Goal: Task Accomplishment & Management: Manage account settings

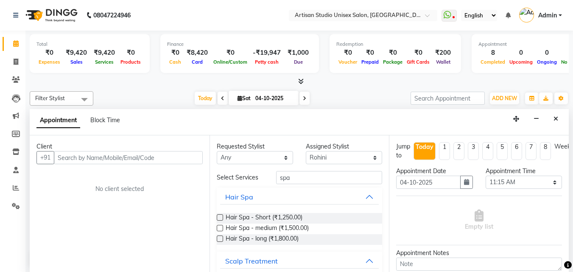
select select "31469"
select select "675"
select select "tentative"
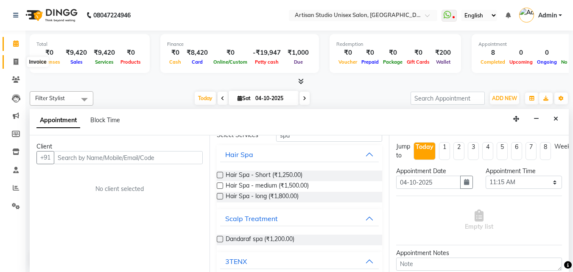
drag, startPoint x: 16, startPoint y: 62, endPoint x: 17, endPoint y: 45, distance: 16.6
click at [16, 62] on icon at bounding box center [16, 62] width 5 height 6
select select "4913"
select select "service"
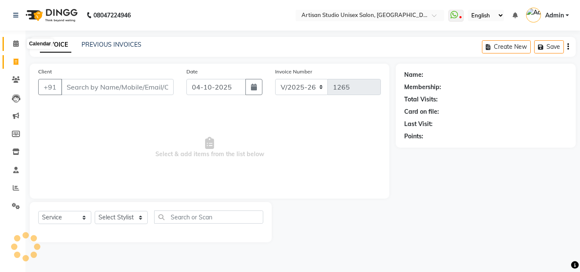
click at [17, 43] on icon at bounding box center [16, 43] width 6 height 6
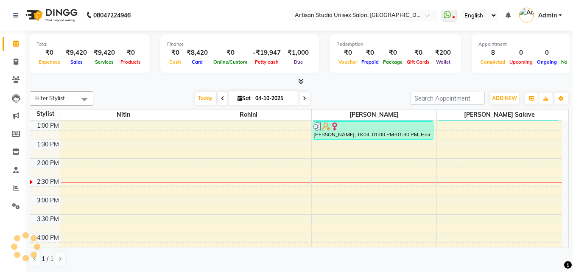
scroll to position [182, 0]
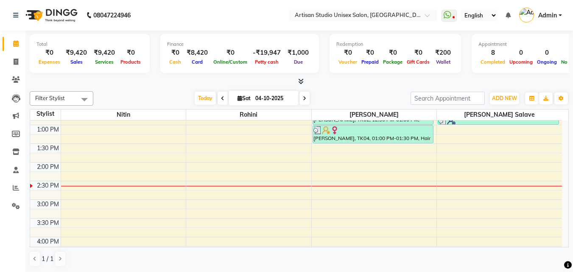
click at [344, 149] on div "8:00 AM 8:30 AM 9:00 AM 9:30 AM 10:00 AM 10:30 AM 11:00 AM 11:30 AM 12:00 PM 12…" at bounding box center [296, 199] width 532 height 522
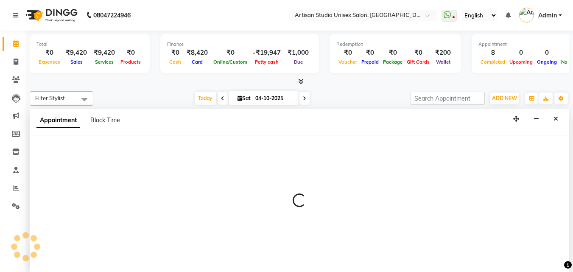
select select "51857"
select select "810"
select select "tentative"
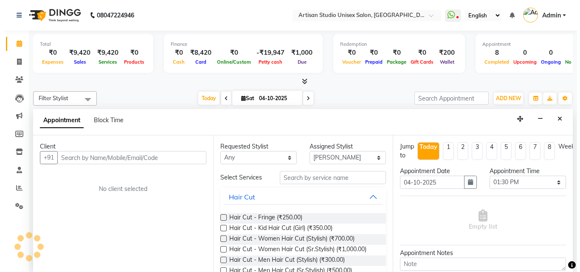
scroll to position [0, 0]
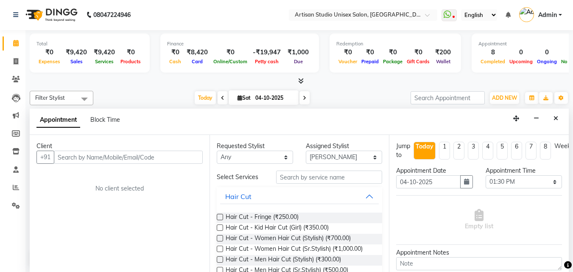
click at [169, 151] on input "text" at bounding box center [128, 157] width 149 height 13
type input "8208283895"
click at [191, 160] on span "Add Client" at bounding box center [185, 157] width 28 height 8
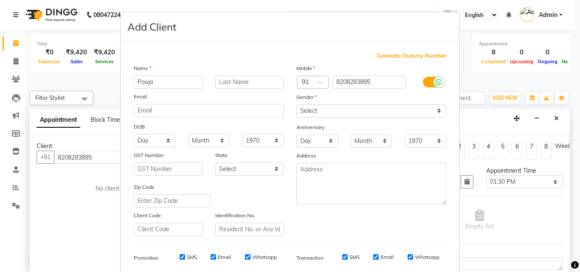
type input "Pooja"
click at [247, 85] on input "text" at bounding box center [249, 82] width 69 height 13
type input "[PERSON_NAME]"
click at [439, 113] on select "Select [DEMOGRAPHIC_DATA] [DEMOGRAPHIC_DATA] Other Prefer Not To Say" at bounding box center [371, 110] width 150 height 13
select select "[DEMOGRAPHIC_DATA]"
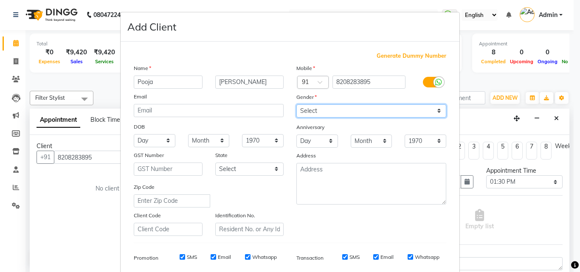
click at [296, 104] on select "Select [DEMOGRAPHIC_DATA] [DEMOGRAPHIC_DATA] Other Prefer Not To Say" at bounding box center [371, 110] width 150 height 13
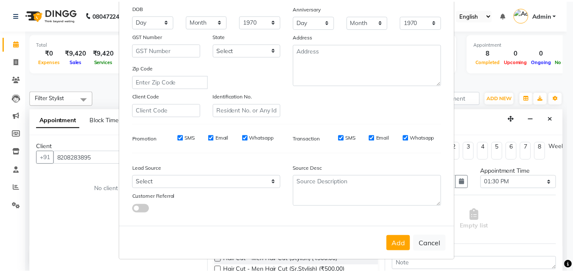
scroll to position [120, 0]
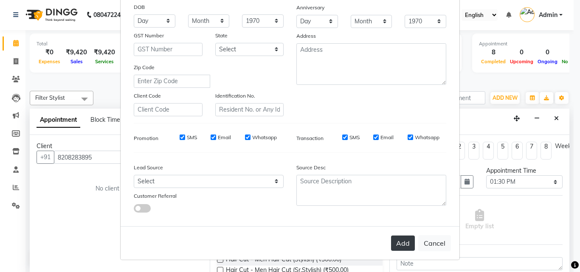
click at [409, 240] on button "Add" at bounding box center [403, 243] width 24 height 15
select select
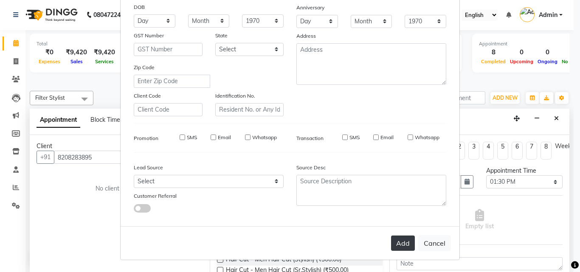
select select
checkbox input "false"
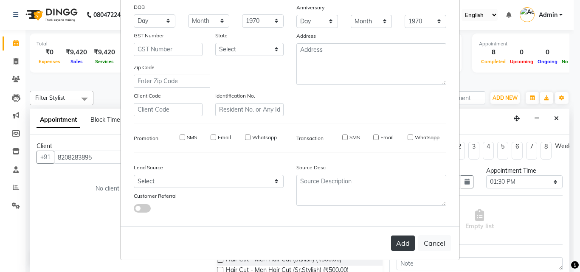
checkbox input "false"
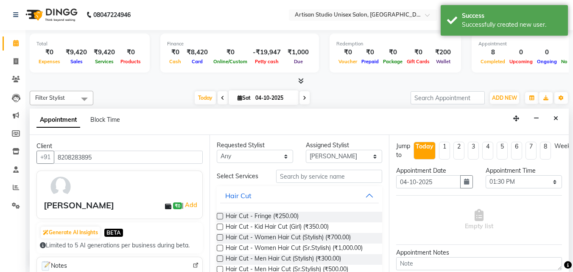
scroll to position [0, 0]
click at [314, 182] on input "text" at bounding box center [329, 177] width 106 height 13
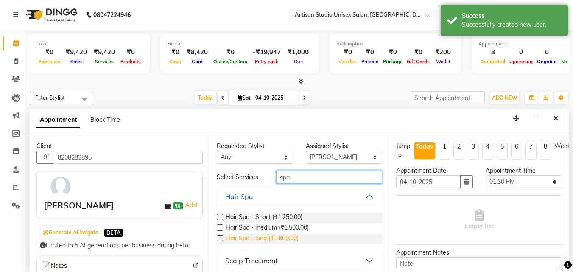
type input "spa"
click at [280, 239] on span "Hair Spa - long (₹1,800.00)" at bounding box center [262, 239] width 73 height 11
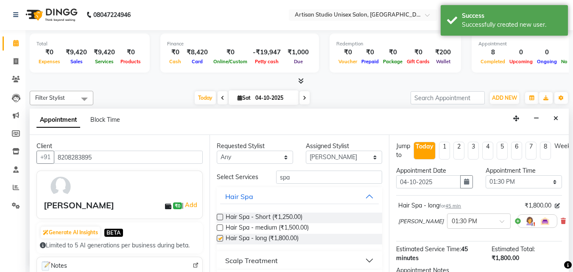
checkbox input "false"
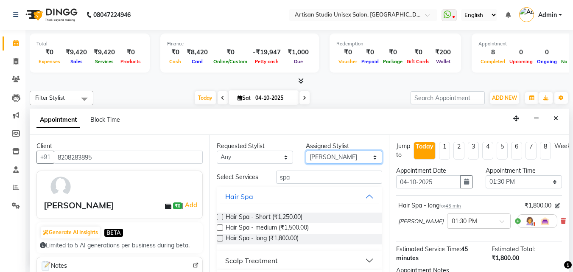
click at [367, 157] on select "Select [PERSON_NAME] [PERSON_NAME] [PERSON_NAME]" at bounding box center [344, 157] width 76 height 13
select select "65216"
click at [306, 151] on select "Select [PERSON_NAME] [PERSON_NAME] [PERSON_NAME]" at bounding box center [344, 157] width 76 height 13
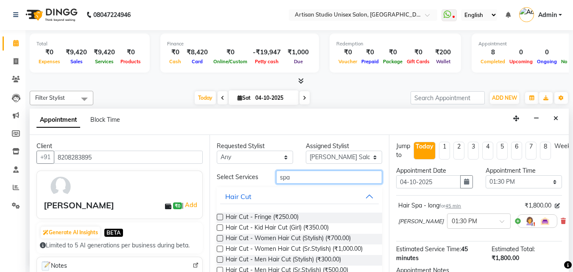
click at [337, 180] on input "spa" at bounding box center [329, 177] width 106 height 13
type input "s"
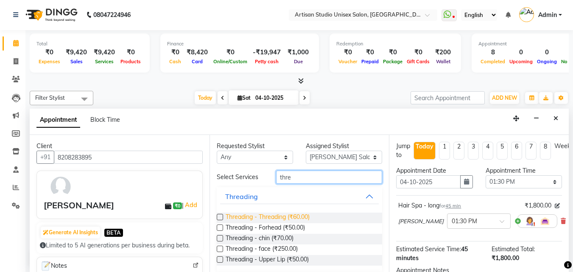
type input "thre"
click at [302, 216] on span "Threading - Threading (₹60.00)" at bounding box center [268, 218] width 84 height 11
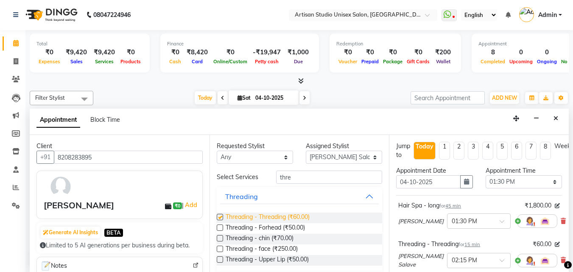
checkbox input "false"
click at [291, 260] on span "Threading - Upper Lip (₹50.00)" at bounding box center [267, 260] width 83 height 11
checkbox input "false"
click at [300, 217] on span "Threading - Threading (₹60.00)" at bounding box center [268, 218] width 84 height 11
checkbox input "false"
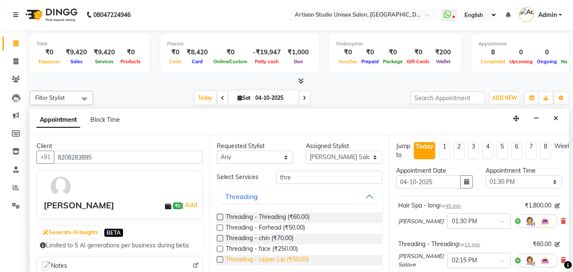
click at [306, 258] on span "Threading - Upper Lip (₹50.00)" at bounding box center [267, 260] width 83 height 11
checkbox input "false"
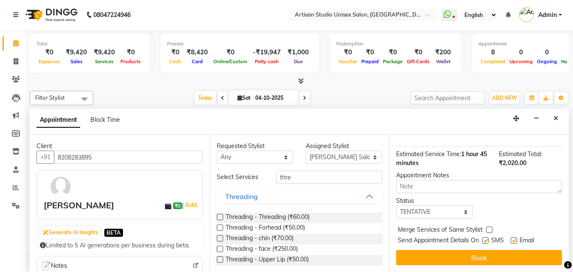
scroll to position [294, 0]
drag, startPoint x: 488, startPoint y: 233, endPoint x: 497, endPoint y: 232, distance: 9.0
click at [488, 237] on label at bounding box center [486, 240] width 6 height 6
click at [488, 239] on input "checkbox" at bounding box center [486, 242] width 6 height 6
checkbox input "false"
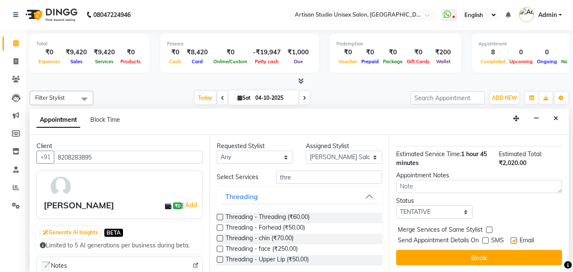
click at [514, 237] on label at bounding box center [514, 240] width 6 height 6
click at [514, 239] on input "checkbox" at bounding box center [514, 242] width 6 height 6
checkbox input "false"
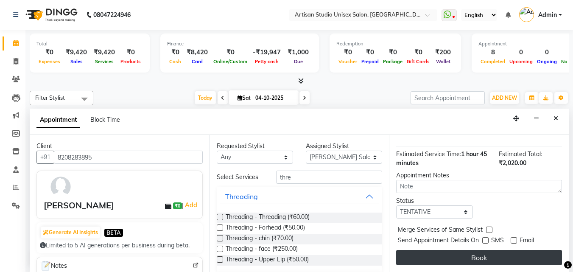
click at [488, 253] on button "Book" at bounding box center [479, 257] width 166 height 15
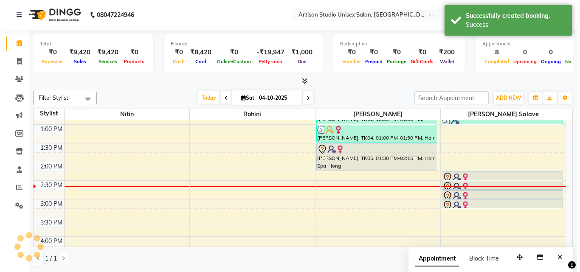
scroll to position [0, 0]
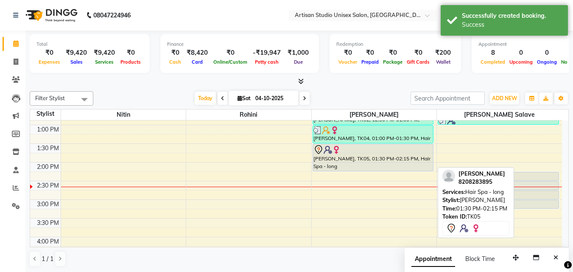
click at [381, 161] on div "[PERSON_NAME], TK05, 01:30 PM-02:15 PM, Hair Spa - long" at bounding box center [373, 157] width 120 height 27
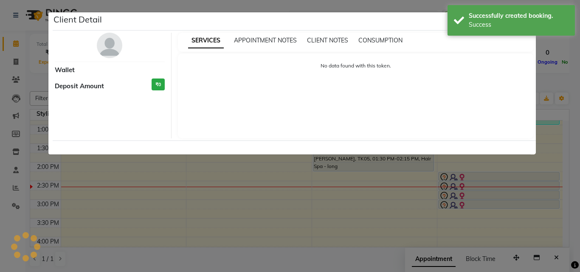
click at [381, 161] on ngb-modal-window "Client Detail Wallet Deposit Amount ₹0 SERVICES APPOINTMENT NOTES CLIENT NOTES …" at bounding box center [290, 136] width 580 height 272
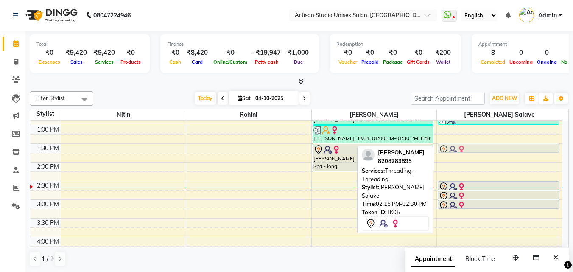
drag, startPoint x: 494, startPoint y: 177, endPoint x: 484, endPoint y: 151, distance: 27.7
click at [484, 151] on div "[PERSON_NAME], TK03, 12:45 PM-01:00 PM, Threading - Threading Pooja [PERSON_NAM…" at bounding box center [499, 199] width 125 height 522
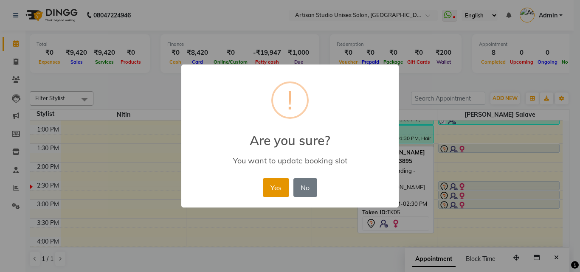
click at [283, 185] on button "Yes" at bounding box center [276, 187] width 26 height 19
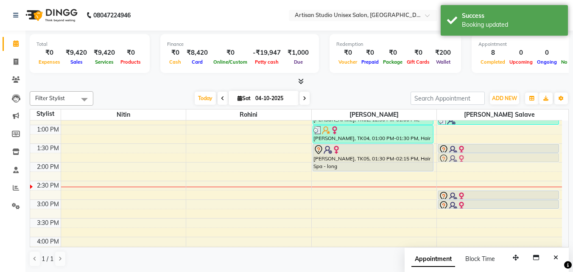
drag, startPoint x: 458, startPoint y: 182, endPoint x: 453, endPoint y: 157, distance: 26.0
click at [453, 157] on div "[PERSON_NAME], TK03, 12:45 PM-01:00 PM, Threading - Threading Pooja [PERSON_NAM…" at bounding box center [499, 199] width 125 height 522
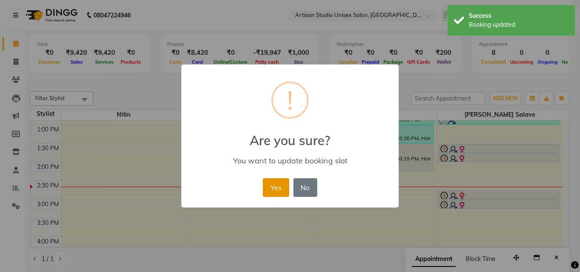
click at [289, 193] on button "Yes" at bounding box center [276, 187] width 26 height 19
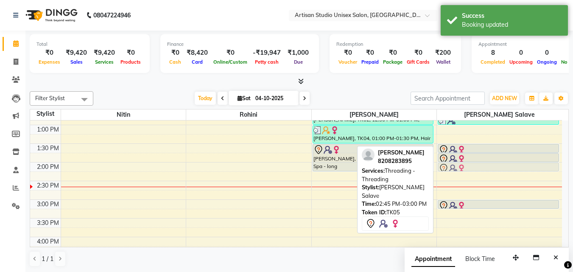
drag, startPoint x: 492, startPoint y: 192, endPoint x: 480, endPoint y: 163, distance: 31.2
click at [480, 163] on div "[PERSON_NAME], TK03, 12:45 PM-01:00 PM, Threading - Threading Pooja [PERSON_NAM…" at bounding box center [499, 199] width 125 height 522
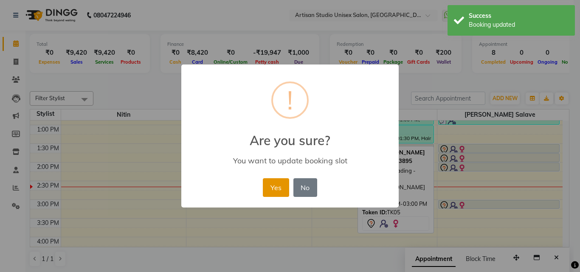
click at [277, 189] on button "Yes" at bounding box center [276, 187] width 26 height 19
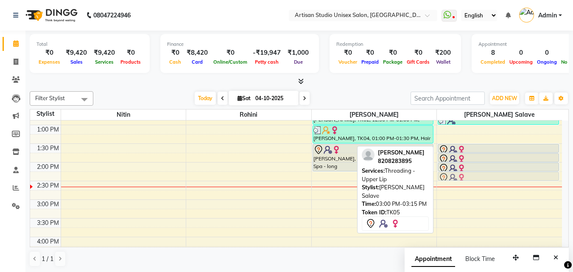
drag, startPoint x: 467, startPoint y: 203, endPoint x: 460, endPoint y: 177, distance: 27.6
click at [460, 177] on div "[PERSON_NAME], TK03, 12:45 PM-01:00 PM, Threading - Threading Pooja [PERSON_NAM…" at bounding box center [499, 199] width 125 height 522
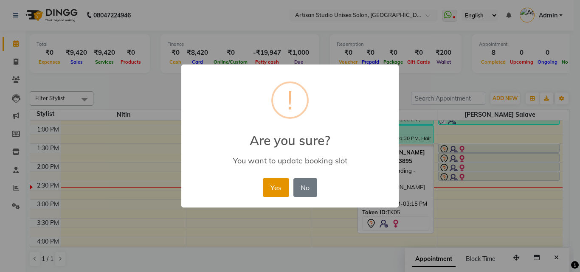
click at [281, 182] on button "Yes" at bounding box center [276, 187] width 26 height 19
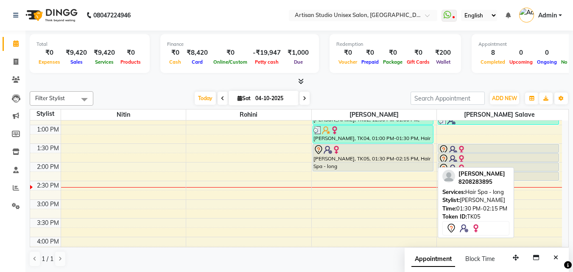
click at [408, 156] on div "[PERSON_NAME], TK05, 01:30 PM-02:15 PM, Hair Spa - long" at bounding box center [373, 157] width 120 height 27
click at [343, 154] on div at bounding box center [373, 150] width 119 height 10
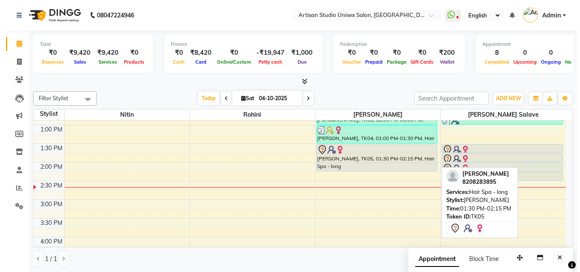
select select "7"
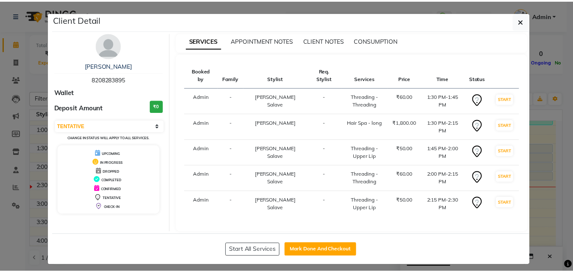
scroll to position [6, 0]
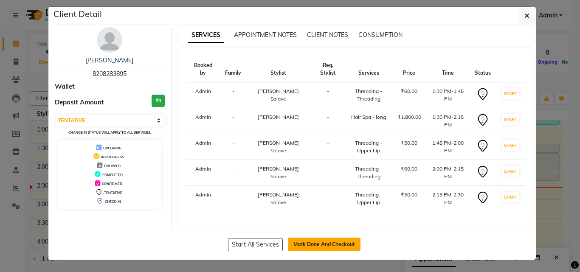
click at [326, 239] on button "Mark Done And Checkout" at bounding box center [324, 245] width 73 height 14
select select "4913"
select select "service"
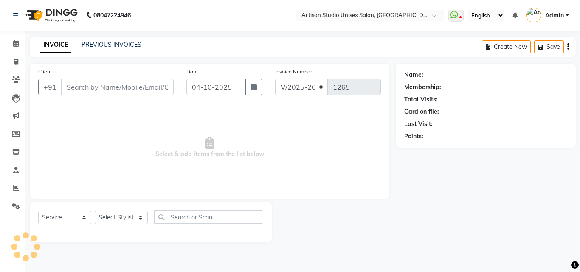
type input "8208283895"
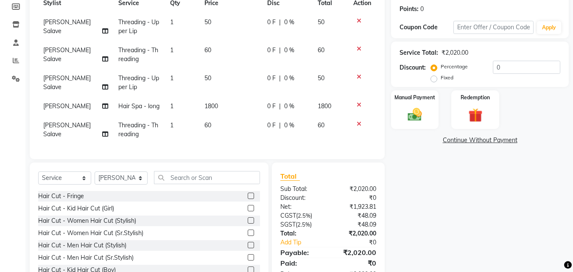
scroll to position [162, 0]
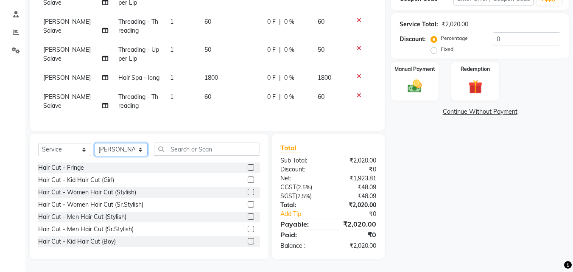
click at [141, 151] on select "Select Stylist [PERSON_NAME] [PERSON_NAME] [PERSON_NAME]" at bounding box center [121, 149] width 53 height 13
select select "51857"
click at [95, 143] on select "Select Stylist [PERSON_NAME] [PERSON_NAME] [PERSON_NAME]" at bounding box center [121, 149] width 53 height 13
click at [84, 154] on select "Select Service Product Membership Package Voucher Prepaid Gift Card" at bounding box center [64, 149] width 53 height 13
select select "product"
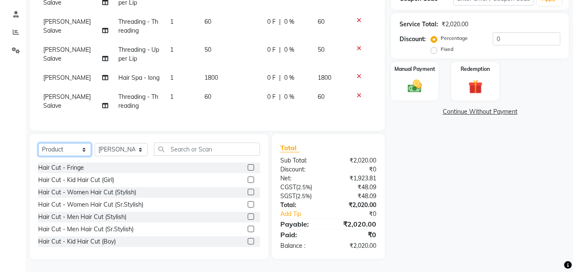
click at [38, 143] on select "Select Service Product Membership Package Voucher Prepaid Gift Card" at bounding box center [64, 149] width 53 height 13
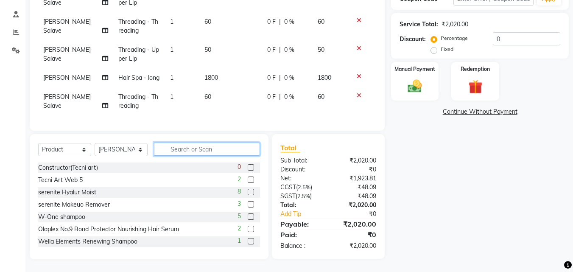
click at [179, 149] on input "text" at bounding box center [207, 149] width 106 height 13
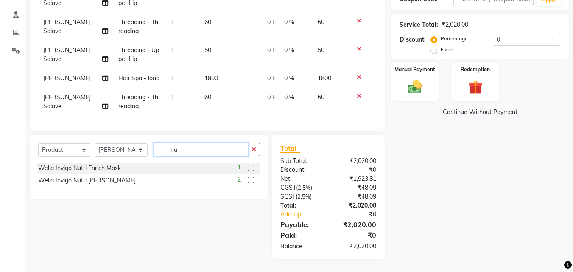
scroll to position [162, 0]
type input "nu"
click at [250, 166] on label at bounding box center [251, 168] width 6 height 6
click at [250, 166] on input "checkbox" at bounding box center [251, 169] width 6 height 6
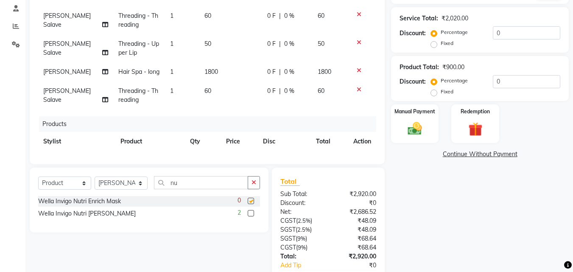
checkbox input "false"
click at [199, 183] on input "nu" at bounding box center [201, 182] width 94 height 13
type input "n"
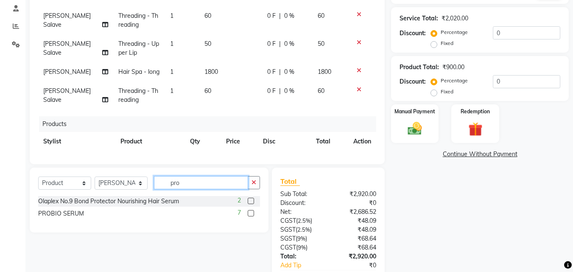
type input "pro"
click at [250, 213] on label at bounding box center [251, 213] width 6 height 6
click at [250, 213] on input "checkbox" at bounding box center [251, 214] width 6 height 6
checkbox input "false"
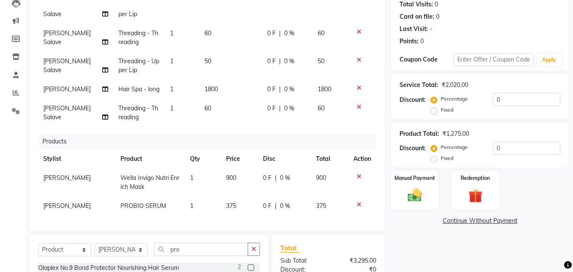
scroll to position [127, 0]
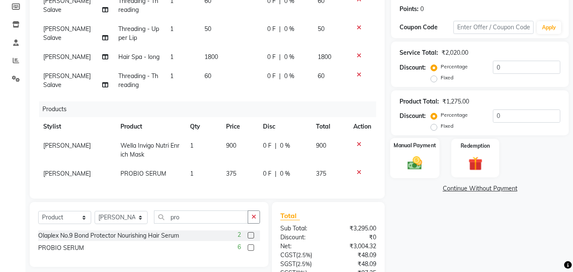
click at [422, 166] on img at bounding box center [415, 163] width 24 height 17
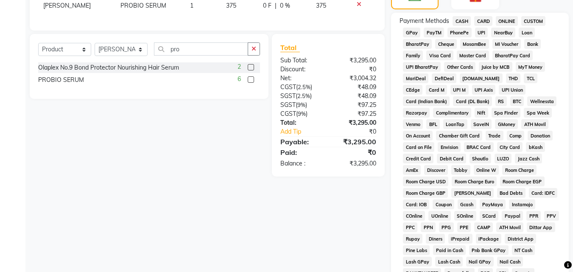
scroll to position [253, 0]
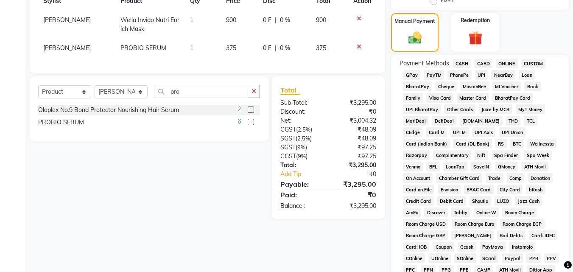
click at [463, 65] on span "CASH" at bounding box center [462, 64] width 18 height 10
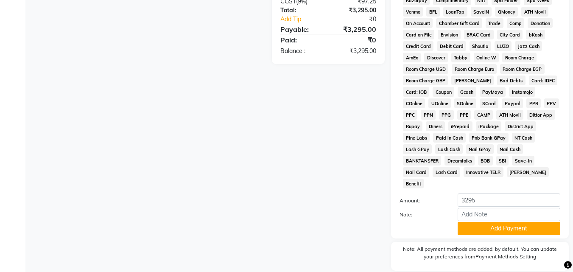
scroll to position [425, 0]
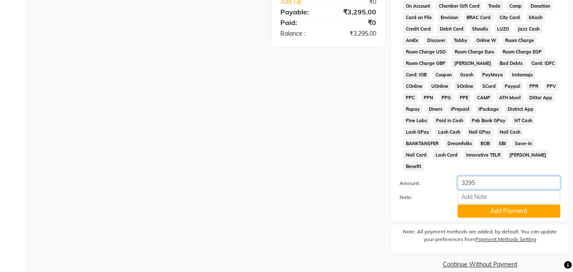
click at [482, 176] on input "3295" at bounding box center [509, 182] width 103 height 13
type input "3"
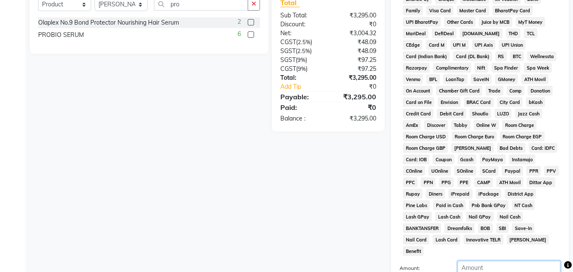
scroll to position [383, 0]
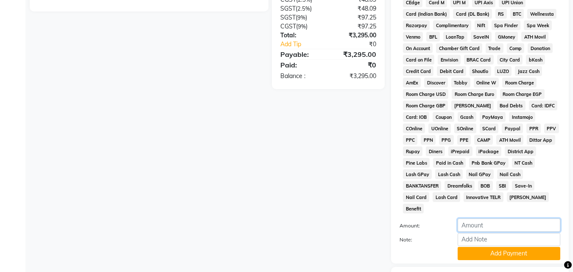
click at [464, 219] on input "number" at bounding box center [509, 225] width 103 height 13
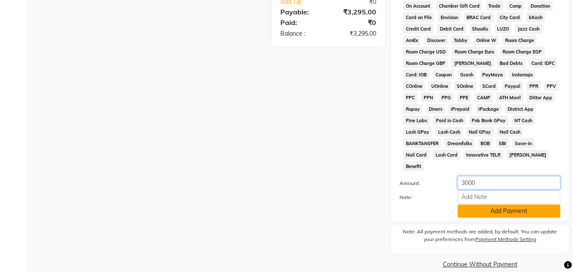
type input "3000"
click at [495, 205] on button "Add Payment" at bounding box center [509, 211] width 103 height 13
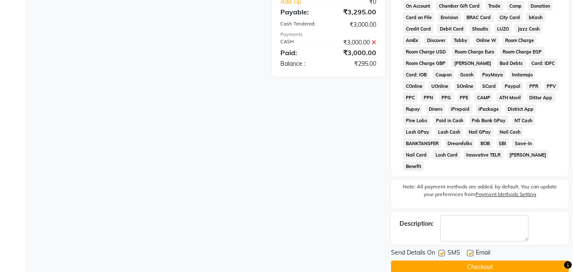
scroll to position [428, 0]
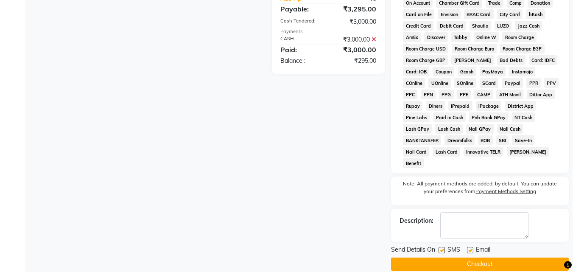
click at [444, 247] on label at bounding box center [442, 250] width 6 height 6
click at [444, 248] on input "checkbox" at bounding box center [442, 251] width 6 height 6
checkbox input "false"
click at [470, 247] on label at bounding box center [470, 250] width 6 height 6
click at [470, 248] on input "checkbox" at bounding box center [470, 251] width 6 height 6
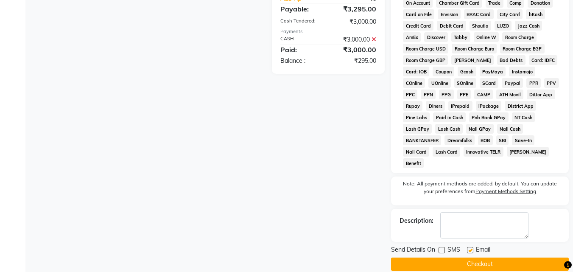
checkbox input "false"
click at [472, 258] on button "Checkout" at bounding box center [480, 264] width 178 height 13
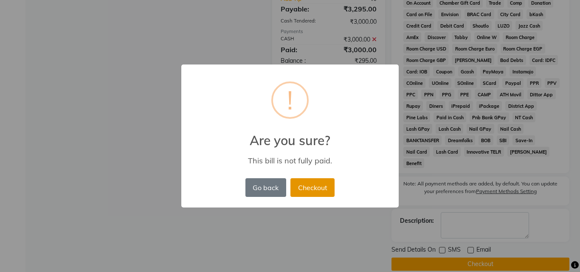
click at [320, 190] on button "Checkout" at bounding box center [312, 187] width 44 height 19
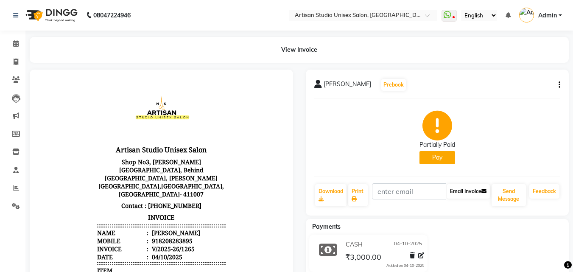
scroll to position [85, 0]
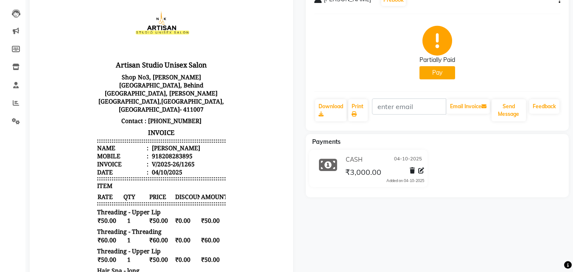
click at [435, 74] on button "Pay" at bounding box center [438, 72] width 36 height 13
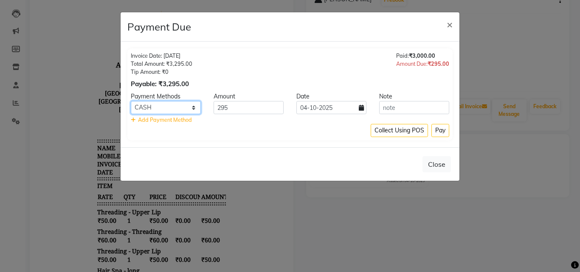
click at [196, 107] on select "CASH CARD ONLINE CUSTOM GPay PayTM PhonePe UPI NearBuy Loan BharatPay Cheque Mo…" at bounding box center [166, 107] width 70 height 13
select select "3"
click at [131, 101] on select "CASH CARD ONLINE CUSTOM GPay PayTM PhonePe UPI NearBuy Loan BharatPay Cheque Mo…" at bounding box center [166, 107] width 70 height 13
click at [438, 131] on button "Pay" at bounding box center [440, 130] width 18 height 13
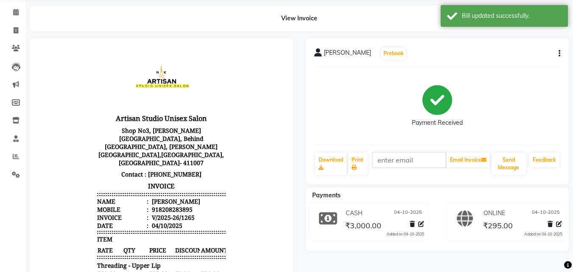
scroll to position [0, 0]
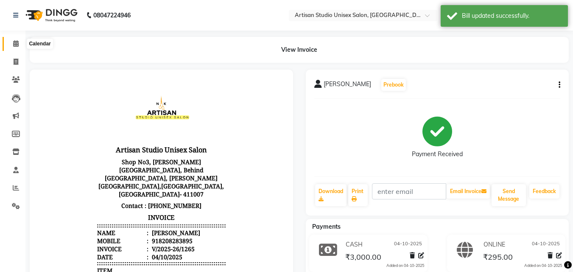
click at [20, 44] on span at bounding box center [15, 44] width 15 height 10
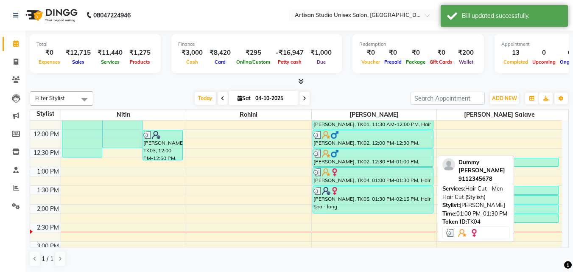
scroll to position [140, 0]
click at [399, 175] on div at bounding box center [373, 172] width 119 height 8
select select "3"
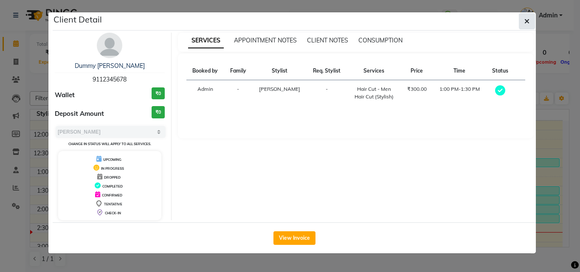
click at [527, 19] on icon "button" at bounding box center [526, 21] width 5 height 7
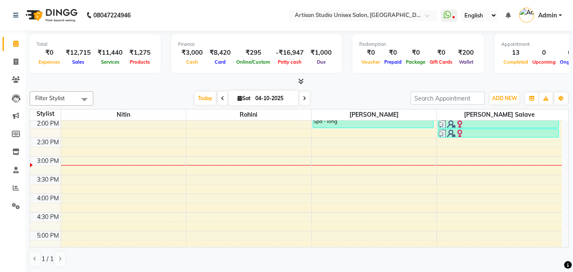
scroll to position [226, 0]
click at [353, 140] on div "8:00 AM 8:30 AM 9:00 AM 9:30 AM 10:00 AM 10:30 AM 11:00 AM 11:30 AM 12:00 PM 12…" at bounding box center [296, 155] width 532 height 522
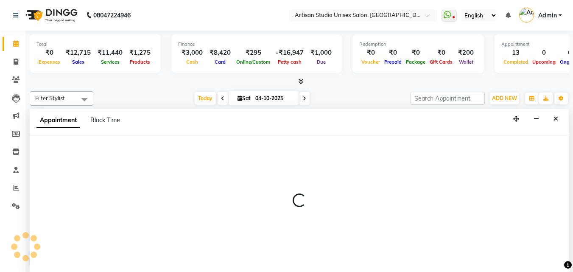
scroll to position [0, 0]
select select "51857"
select select "870"
select select "tentative"
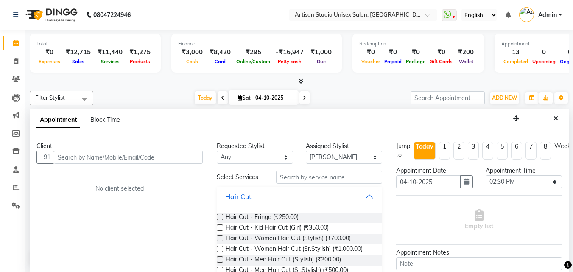
click at [169, 157] on input "text" at bounding box center [128, 157] width 149 height 13
click at [171, 161] on input "text" at bounding box center [128, 157] width 149 height 13
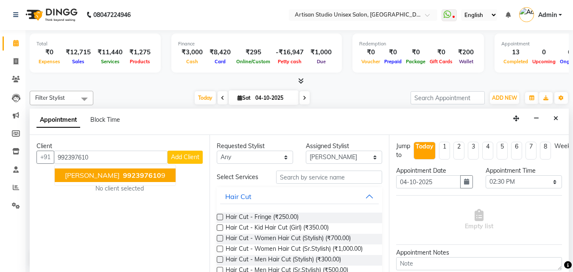
click at [149, 173] on span "992397610" at bounding box center [142, 175] width 38 height 8
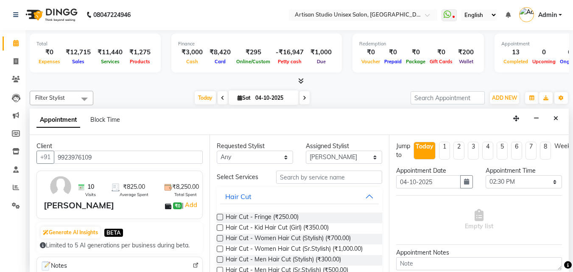
scroll to position [42, 0]
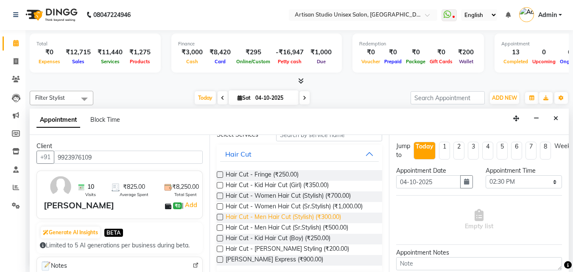
type input "9923976109"
click at [323, 218] on span "Hair Cut - Men Hair Cut (Stylish) (₹300.00)" at bounding box center [283, 218] width 115 height 11
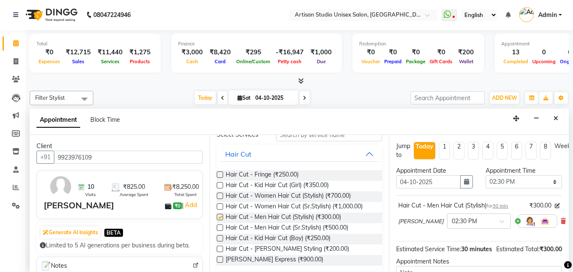
checkbox input "false"
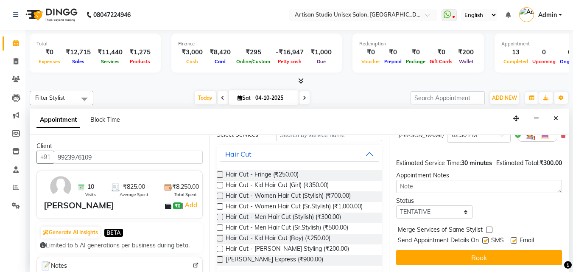
scroll to position [101, 0]
click at [487, 237] on label at bounding box center [486, 240] width 6 height 6
click at [487, 239] on input "checkbox" at bounding box center [486, 242] width 6 height 6
checkbox input "false"
click at [517, 237] on label at bounding box center [514, 240] width 6 height 6
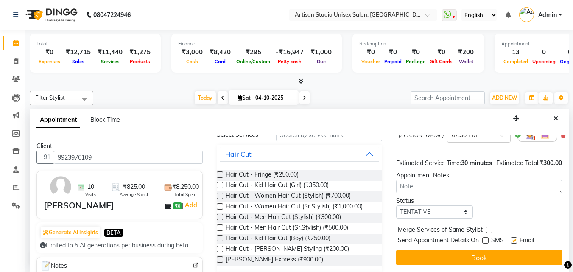
click at [517, 239] on input "checkbox" at bounding box center [514, 242] width 6 height 6
checkbox input "false"
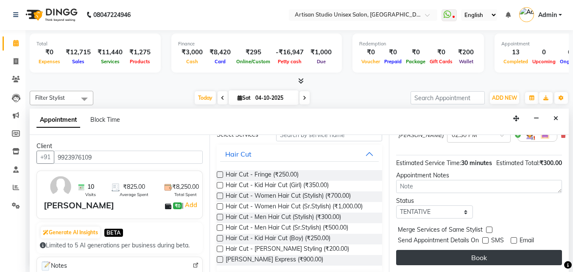
click at [481, 253] on button "Book" at bounding box center [479, 257] width 166 height 15
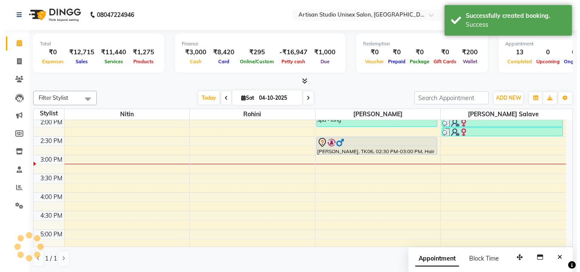
scroll to position [0, 0]
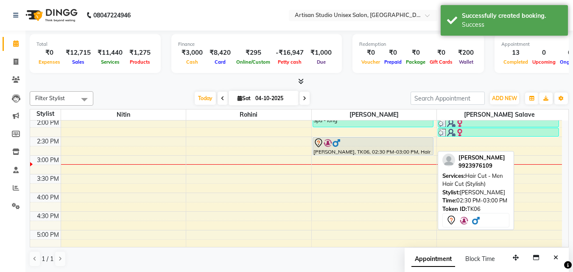
click at [377, 147] on div at bounding box center [373, 143] width 119 height 10
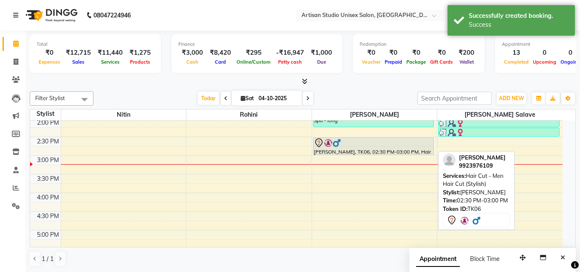
select select "7"
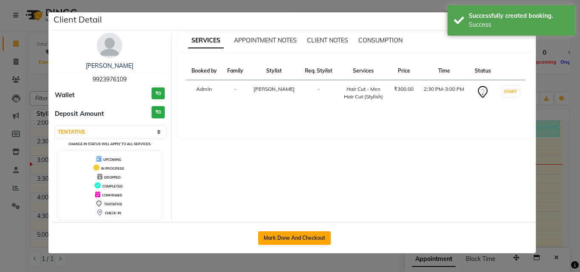
click at [310, 235] on button "Mark Done And Checkout" at bounding box center [294, 238] width 73 height 14
select select "4913"
select select "service"
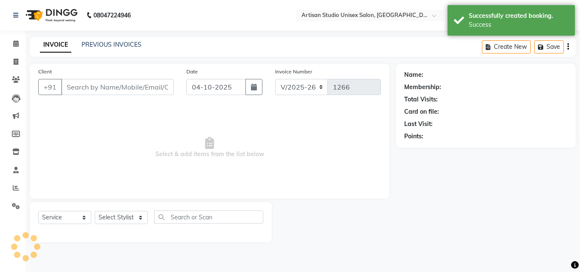
type input "9923976109"
select select "51857"
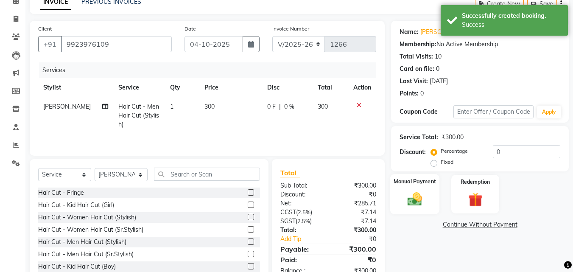
scroll to position [68, 0]
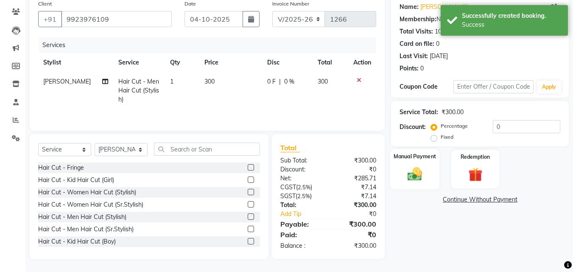
click at [412, 180] on img at bounding box center [415, 174] width 24 height 17
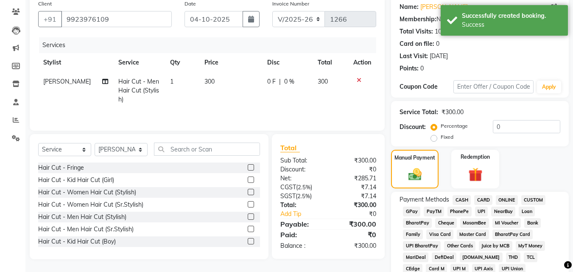
click at [506, 197] on span "ONLINE" at bounding box center [507, 200] width 22 height 10
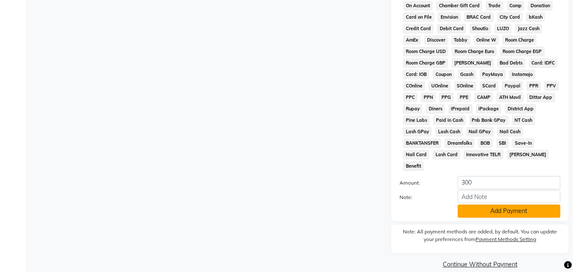
click at [504, 205] on button "Add Payment" at bounding box center [509, 211] width 103 height 13
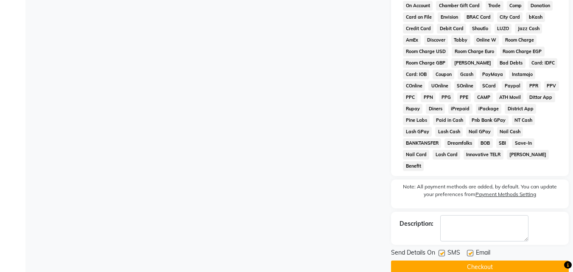
scroll to position [380, 0]
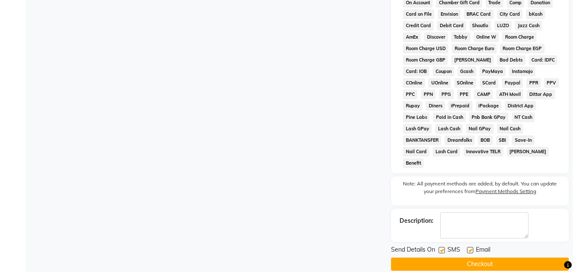
click at [442, 247] on label at bounding box center [442, 250] width 6 height 6
click at [442, 248] on input "checkbox" at bounding box center [442, 251] width 6 height 6
checkbox input "false"
drag, startPoint x: 471, startPoint y: 236, endPoint x: 474, endPoint y: 241, distance: 6.1
click at [471, 247] on label at bounding box center [470, 250] width 6 height 6
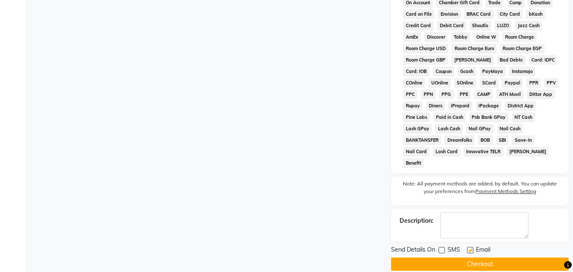
click at [471, 248] on input "checkbox" at bounding box center [470, 251] width 6 height 6
checkbox input "false"
click at [474, 258] on button "Checkout" at bounding box center [480, 264] width 178 height 13
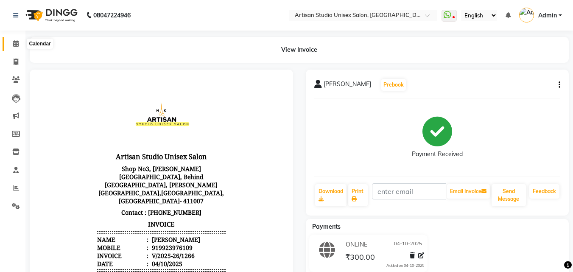
click at [13, 41] on icon at bounding box center [16, 43] width 6 height 6
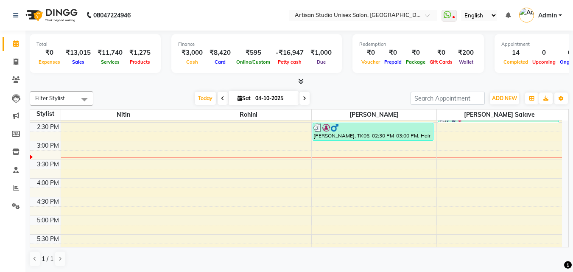
scroll to position [184, 0]
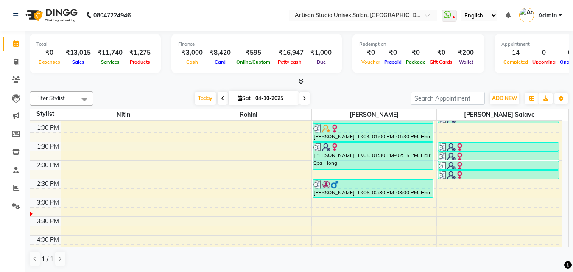
click at [67, 182] on div "8:00 AM 8:30 AM 9:00 AM 9:30 AM 10:00 AM 10:30 AM 11:00 AM 11:30 AM 12:00 PM 12…" at bounding box center [296, 198] width 532 height 522
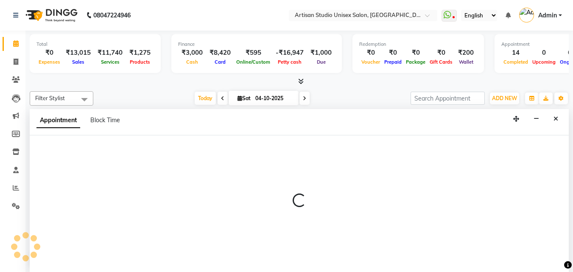
select select "31468"
select select "870"
select select "tentative"
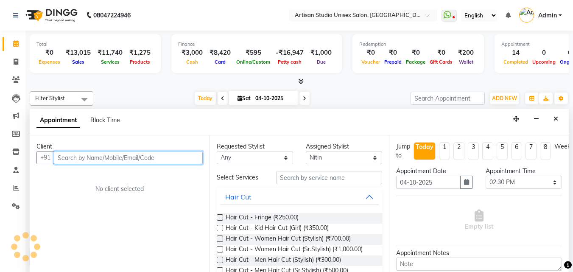
scroll to position [0, 0]
click at [94, 156] on input "text" at bounding box center [128, 157] width 149 height 13
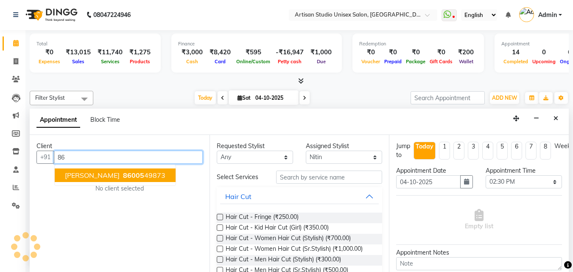
type input "8"
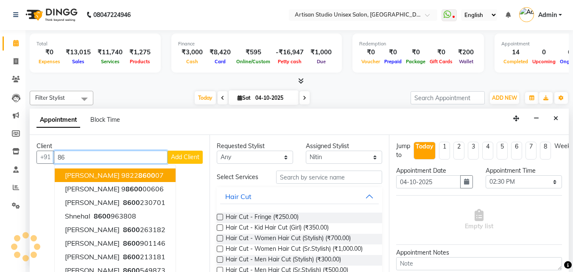
type input "8"
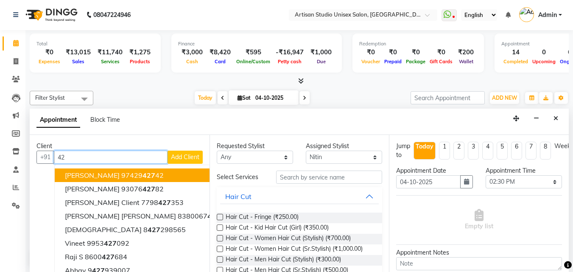
type input "4"
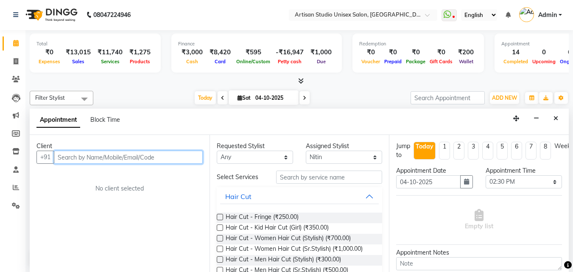
type input "6"
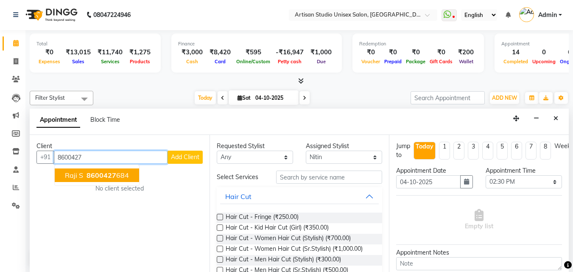
click at [104, 179] on span "8600427" at bounding box center [102, 175] width 30 height 8
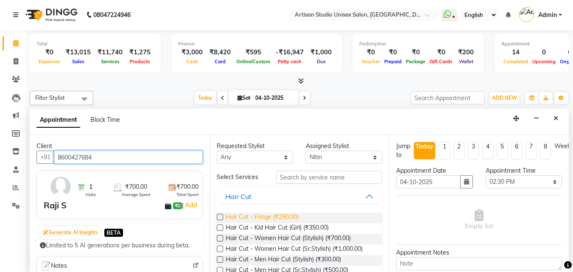
scroll to position [42, 0]
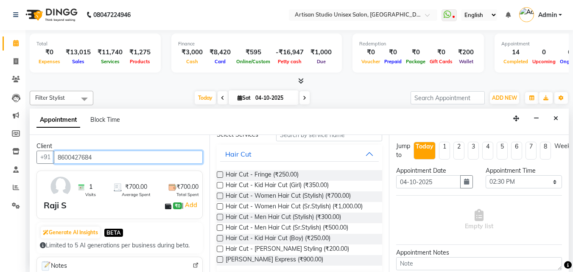
type input "8600427684"
click at [222, 194] on label at bounding box center [220, 196] width 6 height 6
click at [222, 194] on input "checkbox" at bounding box center [220, 197] width 6 height 6
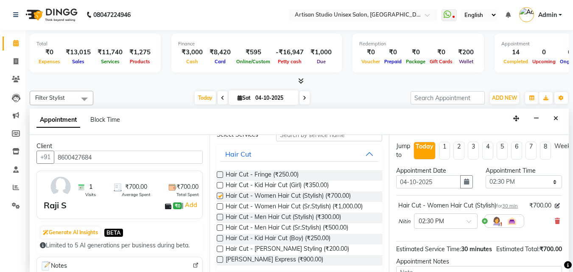
checkbox input "false"
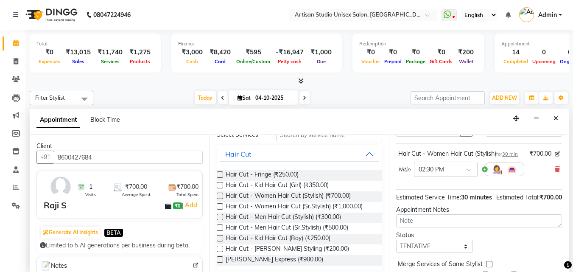
scroll to position [110, 0]
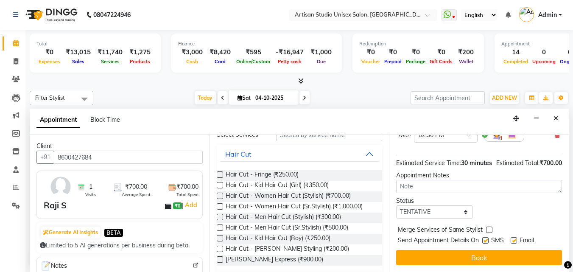
click at [485, 237] on label at bounding box center [486, 240] width 6 height 6
click at [485, 239] on input "checkbox" at bounding box center [486, 242] width 6 height 6
checkbox input "false"
click at [514, 237] on label at bounding box center [514, 240] width 6 height 6
click at [514, 239] on input "checkbox" at bounding box center [514, 242] width 6 height 6
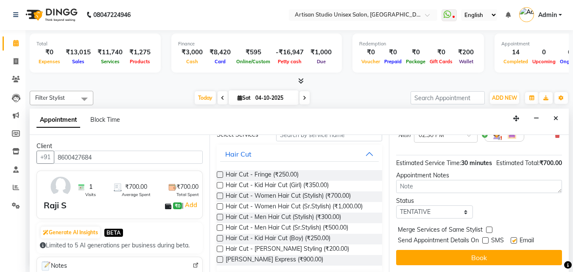
checkbox input "false"
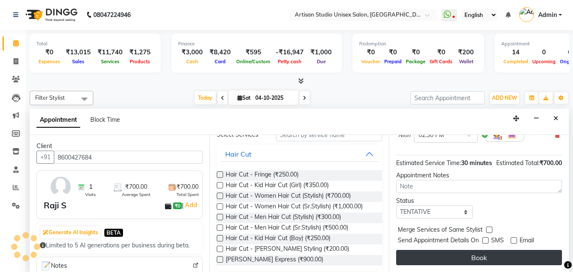
click at [499, 258] on button "Book" at bounding box center [479, 257] width 166 height 15
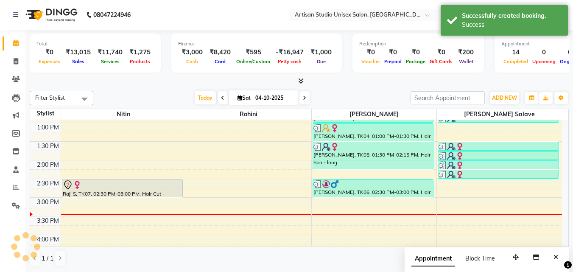
scroll to position [0, 0]
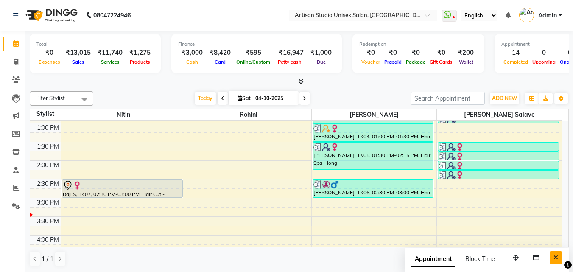
click at [556, 255] on icon "Close" at bounding box center [556, 258] width 5 height 6
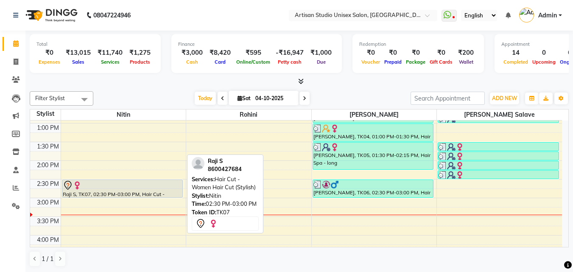
click at [81, 190] on div "Raji S, TK07, 02:30 PM-03:00 PM, Hair Cut - Women Hair Cut (Stylish)" at bounding box center [122, 188] width 120 height 17
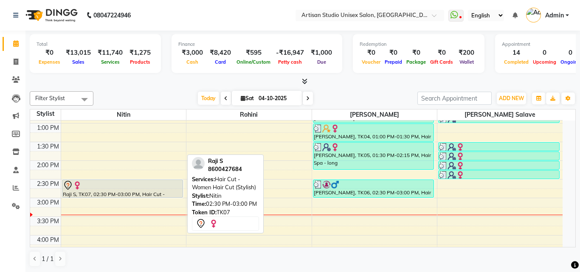
select select "7"
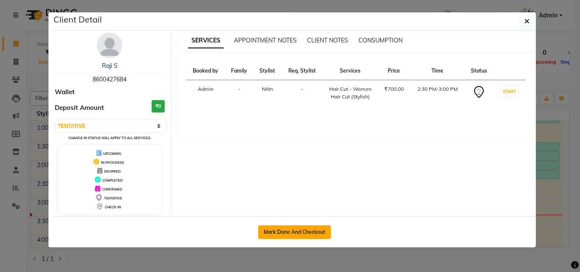
click at [285, 228] on button "Mark Done And Checkout" at bounding box center [294, 232] width 73 height 14
select select "4913"
select select "service"
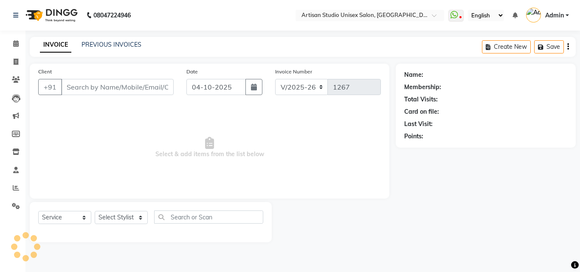
type input "8600427684"
select select "31468"
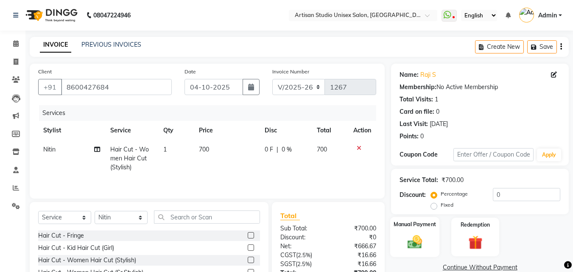
click at [424, 240] on img at bounding box center [415, 241] width 24 height 17
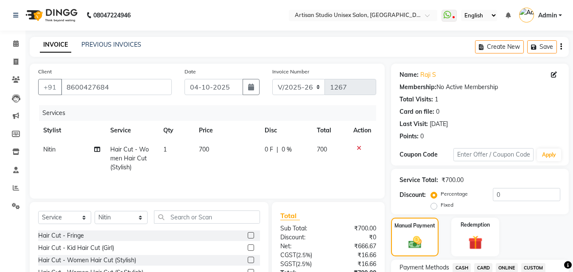
scroll to position [42, 0]
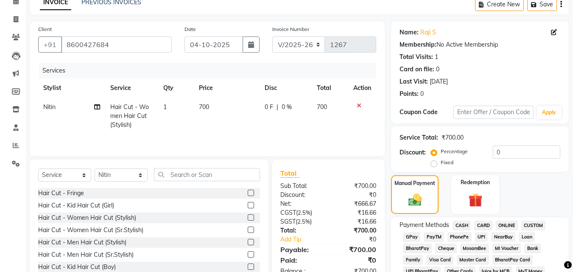
click at [508, 229] on span "ONLINE" at bounding box center [507, 226] width 22 height 10
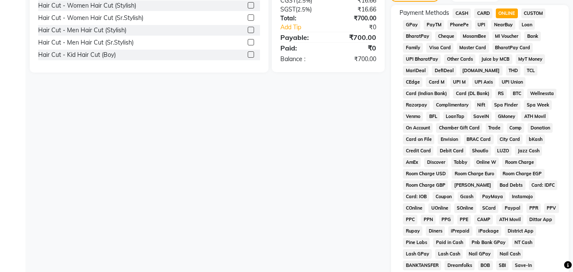
scroll to position [377, 0]
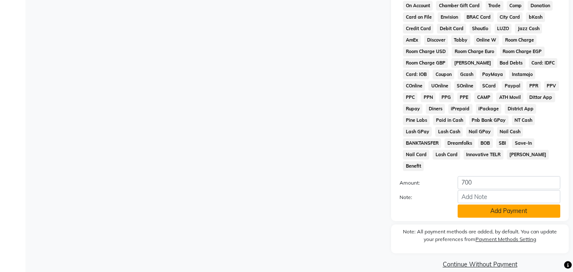
click at [506, 205] on button "Add Payment" at bounding box center [509, 211] width 103 height 13
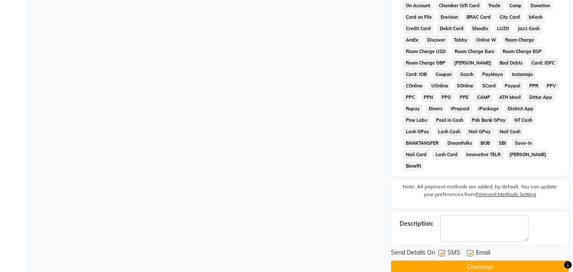
click at [454, 261] on button "Checkout" at bounding box center [480, 267] width 178 height 13
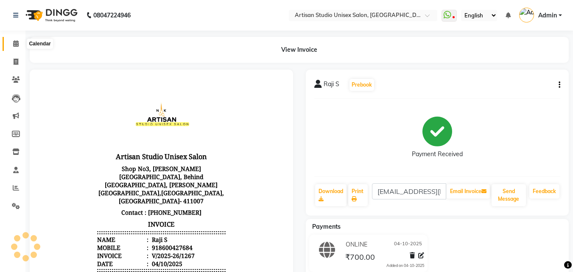
click at [13, 44] on span at bounding box center [15, 44] width 15 height 10
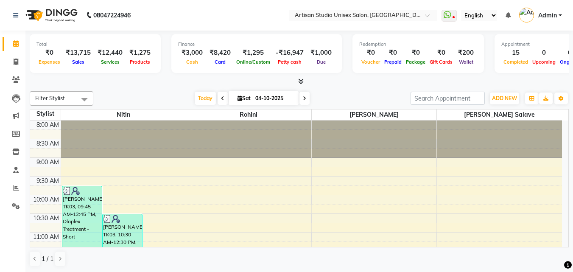
click at [302, 81] on icon at bounding box center [301, 81] width 6 height 6
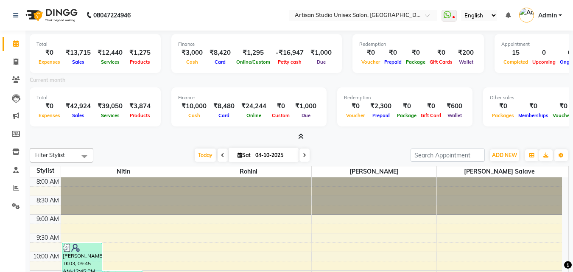
click at [300, 137] on icon at bounding box center [301, 136] width 6 height 6
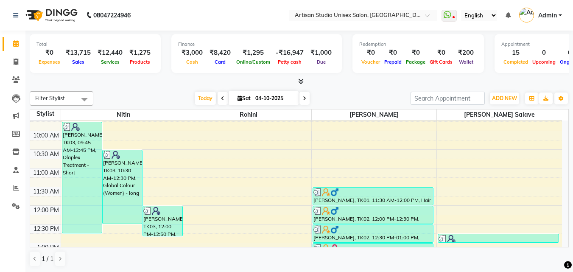
scroll to position [42, 0]
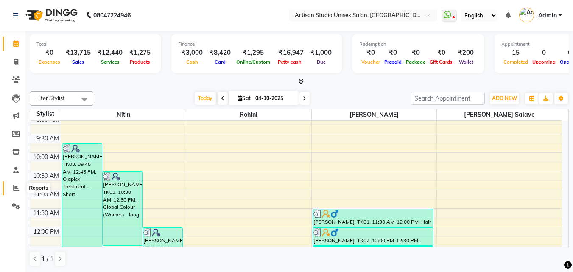
click at [17, 185] on icon at bounding box center [16, 188] width 6 height 6
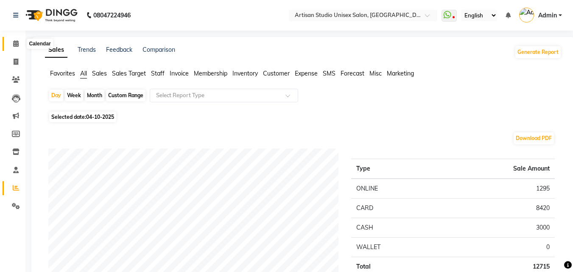
click at [18, 44] on icon at bounding box center [16, 43] width 6 height 6
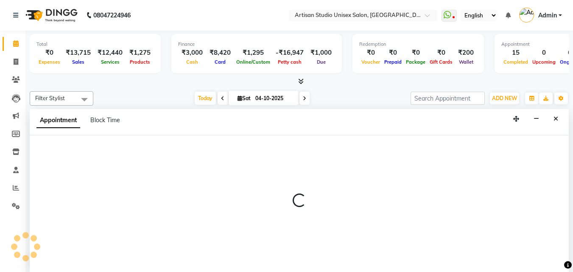
select select "31469"
select select "570"
select select "tentative"
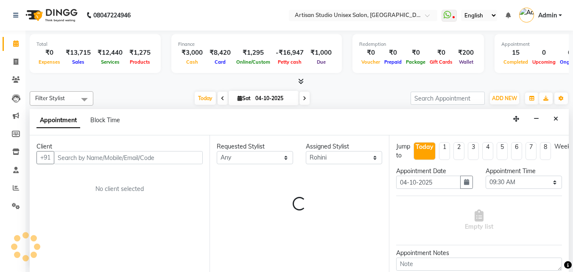
scroll to position [0, 0]
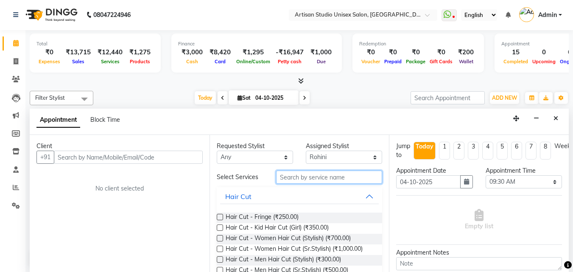
click at [303, 180] on input "text" at bounding box center [329, 177] width 106 height 13
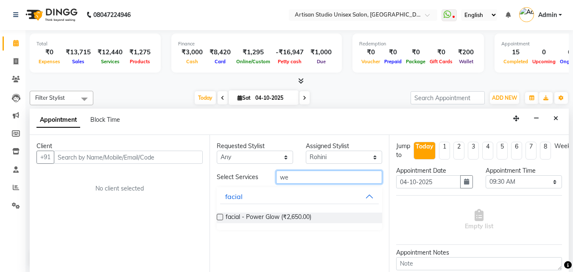
type input "w"
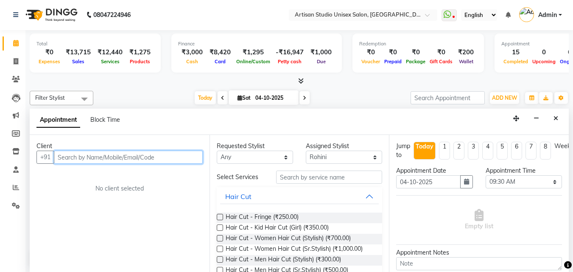
click at [130, 154] on input "text" at bounding box center [128, 157] width 149 height 13
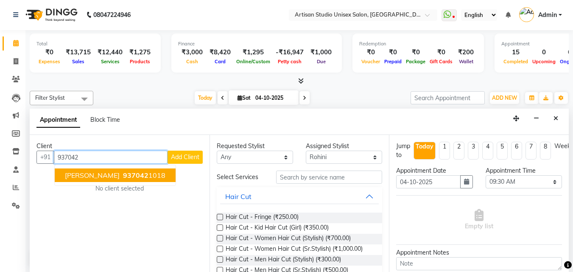
click at [137, 174] on span "937042" at bounding box center [135, 175] width 25 height 8
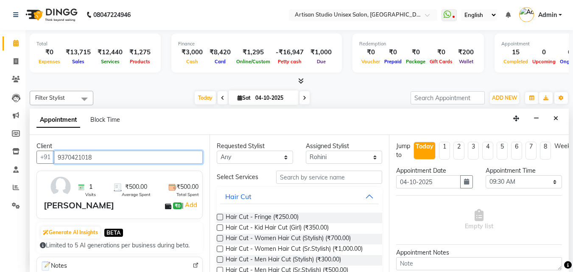
scroll to position [0, 0]
type input "9370421018"
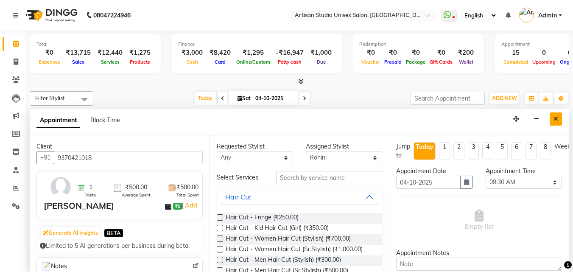
click at [556, 117] on icon "Close" at bounding box center [556, 119] width 5 height 6
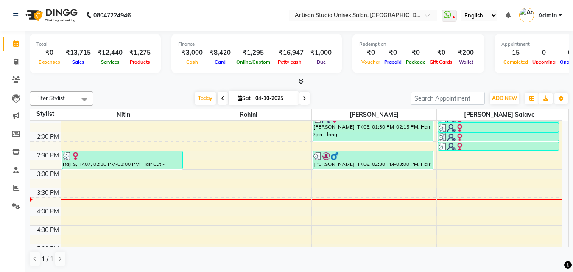
scroll to position [170, 0]
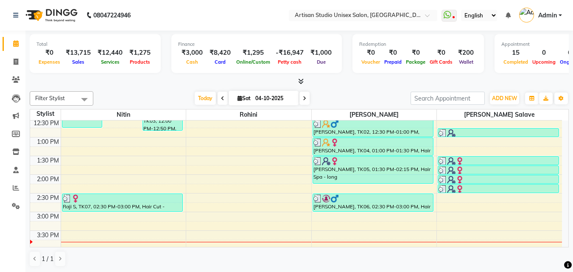
click at [70, 236] on div "8:00 AM 8:30 AM 9:00 AM 9:30 AM 10:00 AM 10:30 AM 11:00 AM 11:30 AM 12:00 PM 12…" at bounding box center [296, 212] width 532 height 522
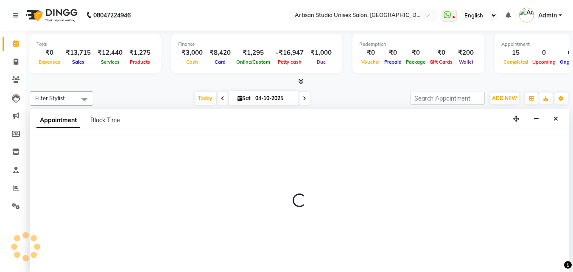
select select "31468"
select select "930"
select select "tentative"
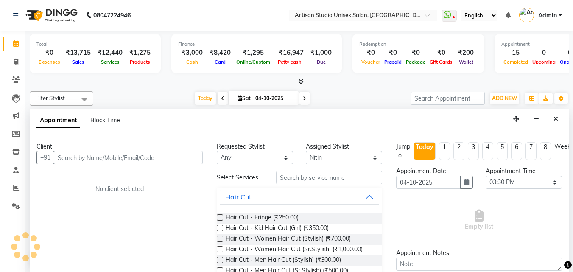
scroll to position [0, 0]
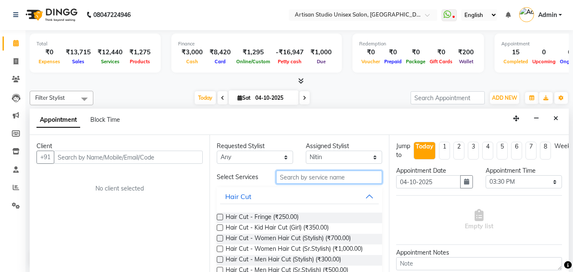
click at [306, 180] on input "text" at bounding box center [329, 177] width 106 height 13
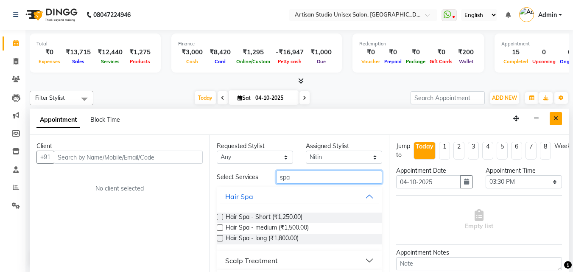
type input "spa"
click at [559, 117] on button "Close" at bounding box center [556, 118] width 12 height 13
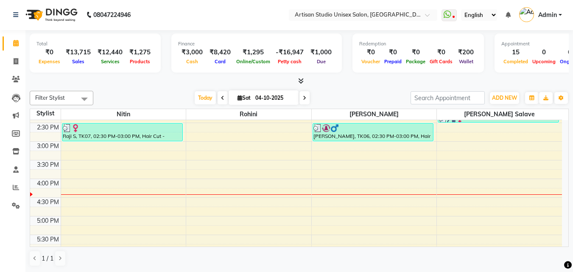
scroll to position [255, 0]
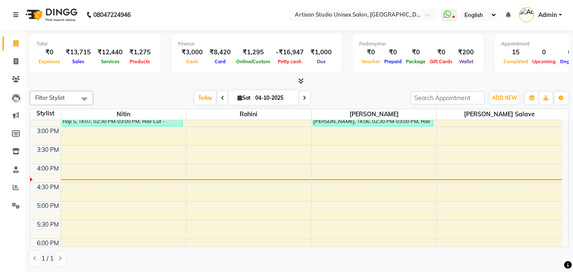
click at [346, 166] on div "8:00 AM 8:30 AM 9:00 AM 9:30 AM 10:00 AM 10:30 AM 11:00 AM 11:30 AM 12:00 PM 12…" at bounding box center [296, 126] width 532 height 522
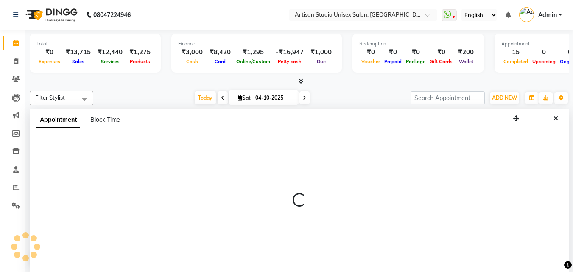
select select "51857"
select select "960"
select select "tentative"
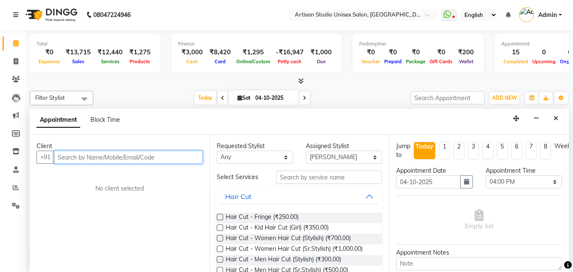
click at [153, 162] on input "text" at bounding box center [128, 157] width 149 height 13
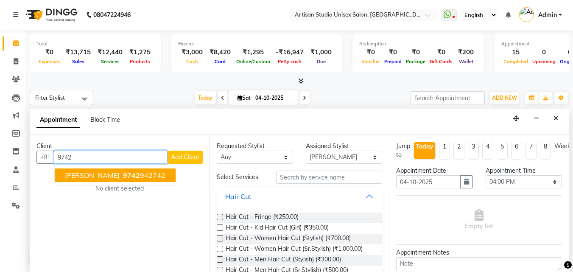
click at [127, 175] on ngb-highlight "9742 942742" at bounding box center [143, 175] width 44 height 8
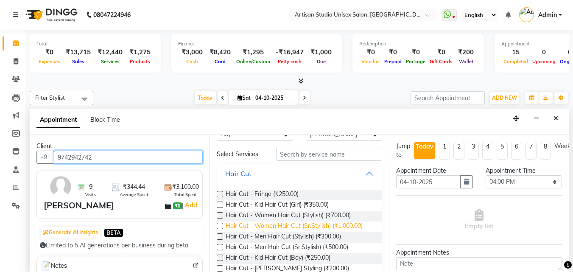
scroll to position [42, 0]
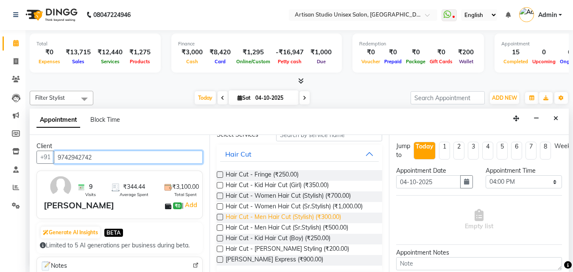
type input "9742942742"
click at [324, 217] on span "Hair Cut - Men Hair Cut (Stylish) (₹300.00)" at bounding box center [283, 218] width 115 height 11
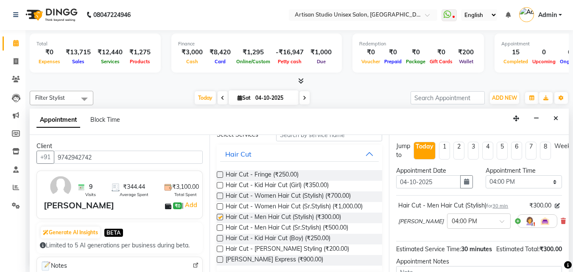
checkbox input "false"
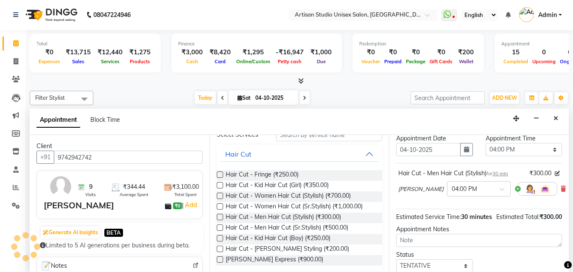
scroll to position [101, 0]
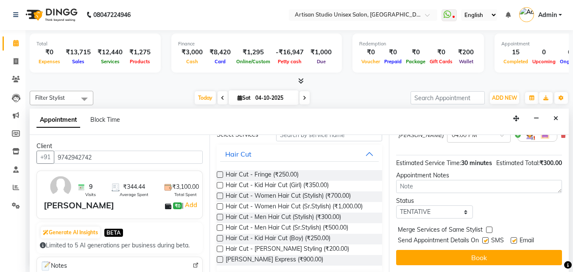
click at [486, 237] on label at bounding box center [486, 240] width 6 height 6
click at [486, 239] on input "checkbox" at bounding box center [486, 242] width 6 height 6
checkbox input "false"
click at [513, 237] on label at bounding box center [514, 240] width 6 height 6
click at [513, 239] on input "checkbox" at bounding box center [514, 242] width 6 height 6
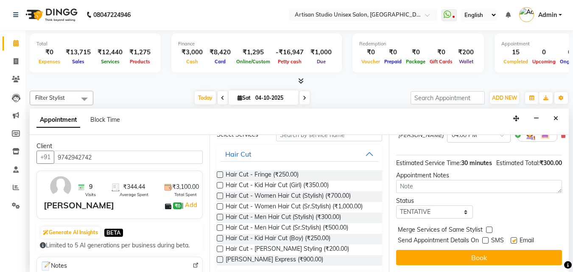
checkbox input "false"
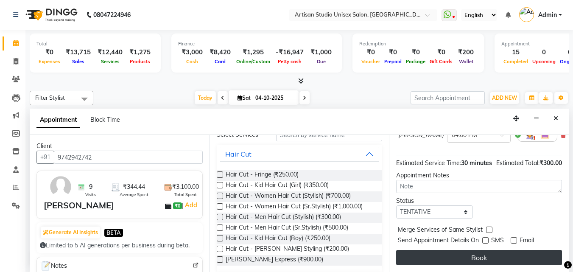
click at [508, 250] on button "Book" at bounding box center [479, 257] width 166 height 15
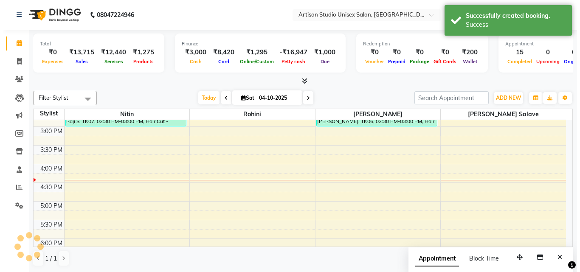
scroll to position [0, 0]
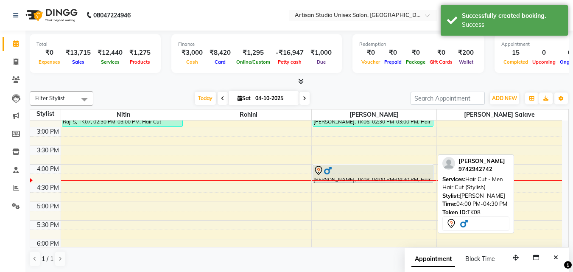
click at [389, 173] on div at bounding box center [373, 171] width 119 height 10
select select "7"
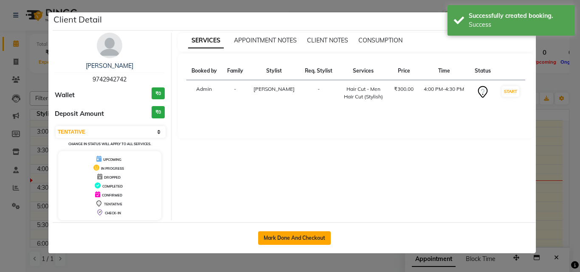
click at [304, 244] on button "Mark Done And Checkout" at bounding box center [294, 238] width 73 height 14
select select "4913"
select select "service"
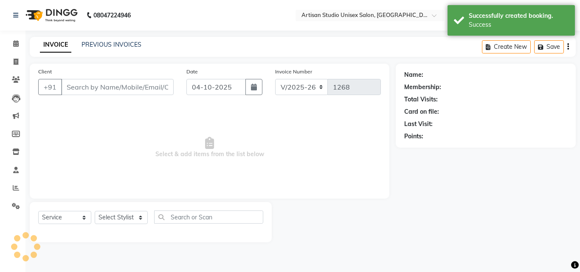
type input "9742942742"
select select "51857"
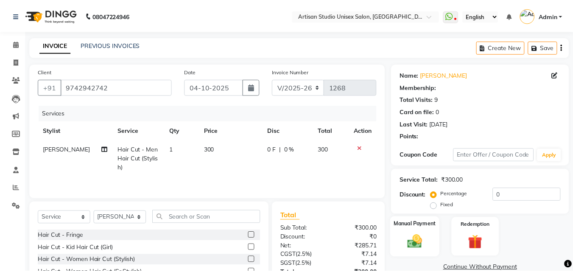
scroll to position [68, 0]
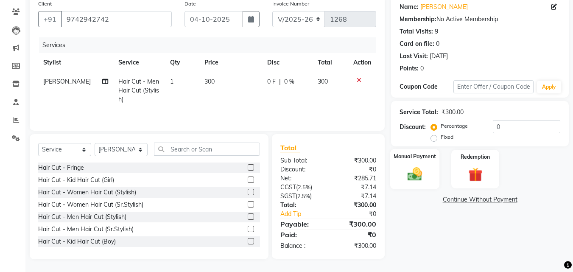
click at [419, 182] on img at bounding box center [415, 174] width 24 height 17
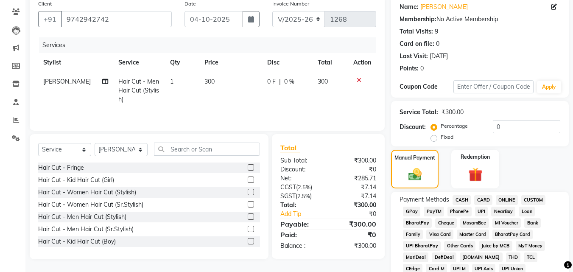
click at [508, 201] on span "ONLINE" at bounding box center [507, 200] width 22 height 10
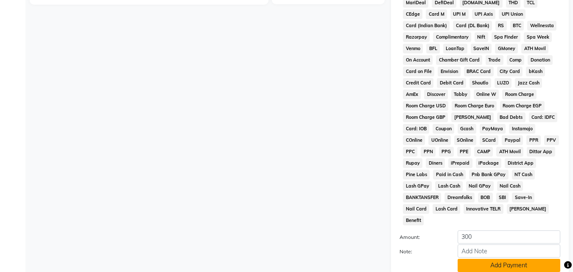
click at [482, 259] on button "Add Payment" at bounding box center [509, 265] width 103 height 13
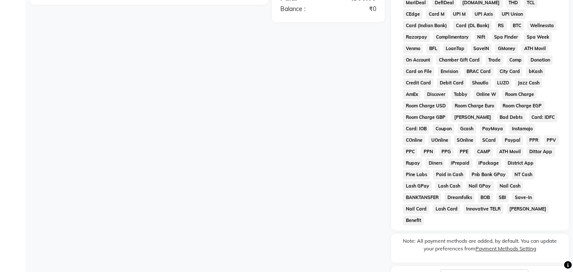
scroll to position [380, 0]
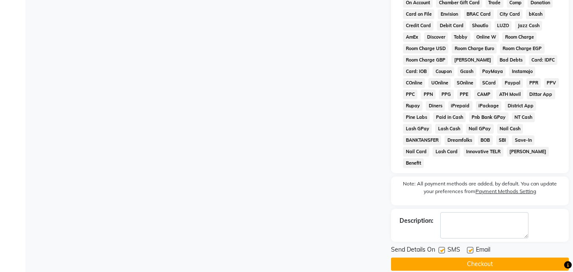
drag, startPoint x: 441, startPoint y: 239, endPoint x: 455, endPoint y: 239, distance: 13.6
click at [441, 247] on label at bounding box center [442, 250] width 6 height 6
click at [441, 248] on input "checkbox" at bounding box center [442, 251] width 6 height 6
checkbox input "false"
click at [474, 245] on div "Email" at bounding box center [482, 250] width 30 height 11
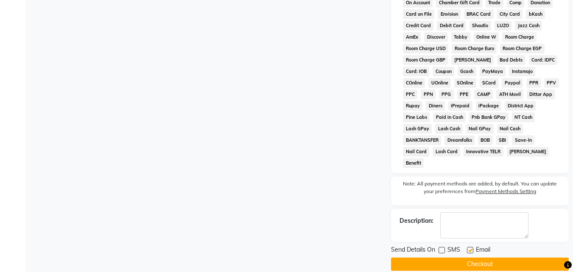
click at [474, 245] on div "Email" at bounding box center [482, 250] width 30 height 11
click at [468, 247] on label at bounding box center [470, 250] width 6 height 6
click at [468, 248] on input "checkbox" at bounding box center [470, 251] width 6 height 6
checkbox input "false"
click at [474, 258] on button "Checkout" at bounding box center [480, 264] width 178 height 13
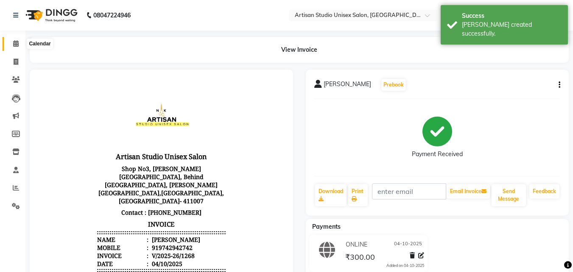
click at [17, 44] on icon at bounding box center [16, 43] width 6 height 6
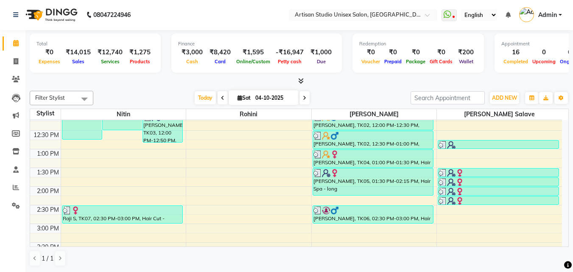
scroll to position [127, 0]
